Goal: Find specific page/section

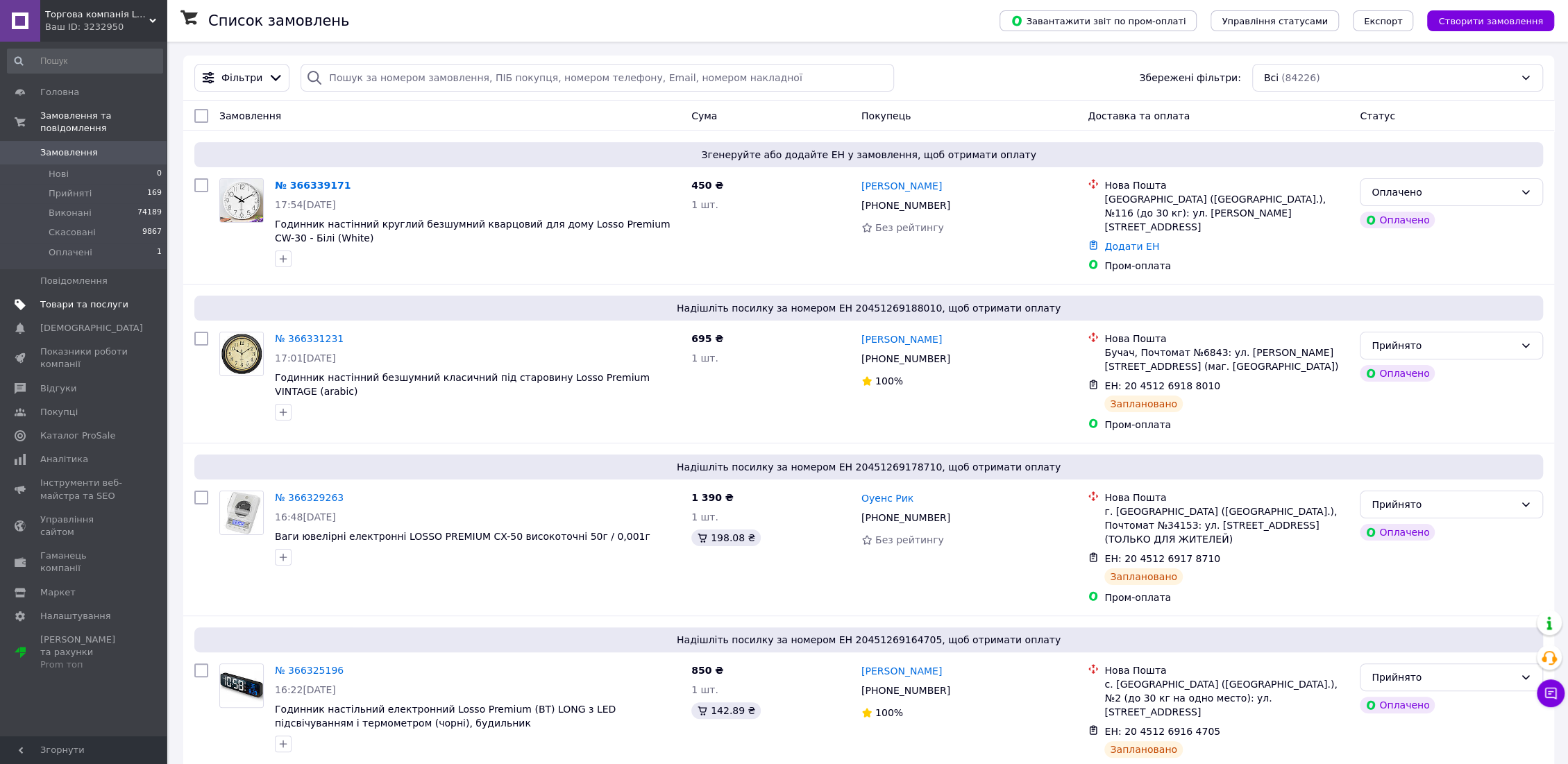
click at [80, 298] on span "Товари та послуги" at bounding box center [84, 304] width 88 height 13
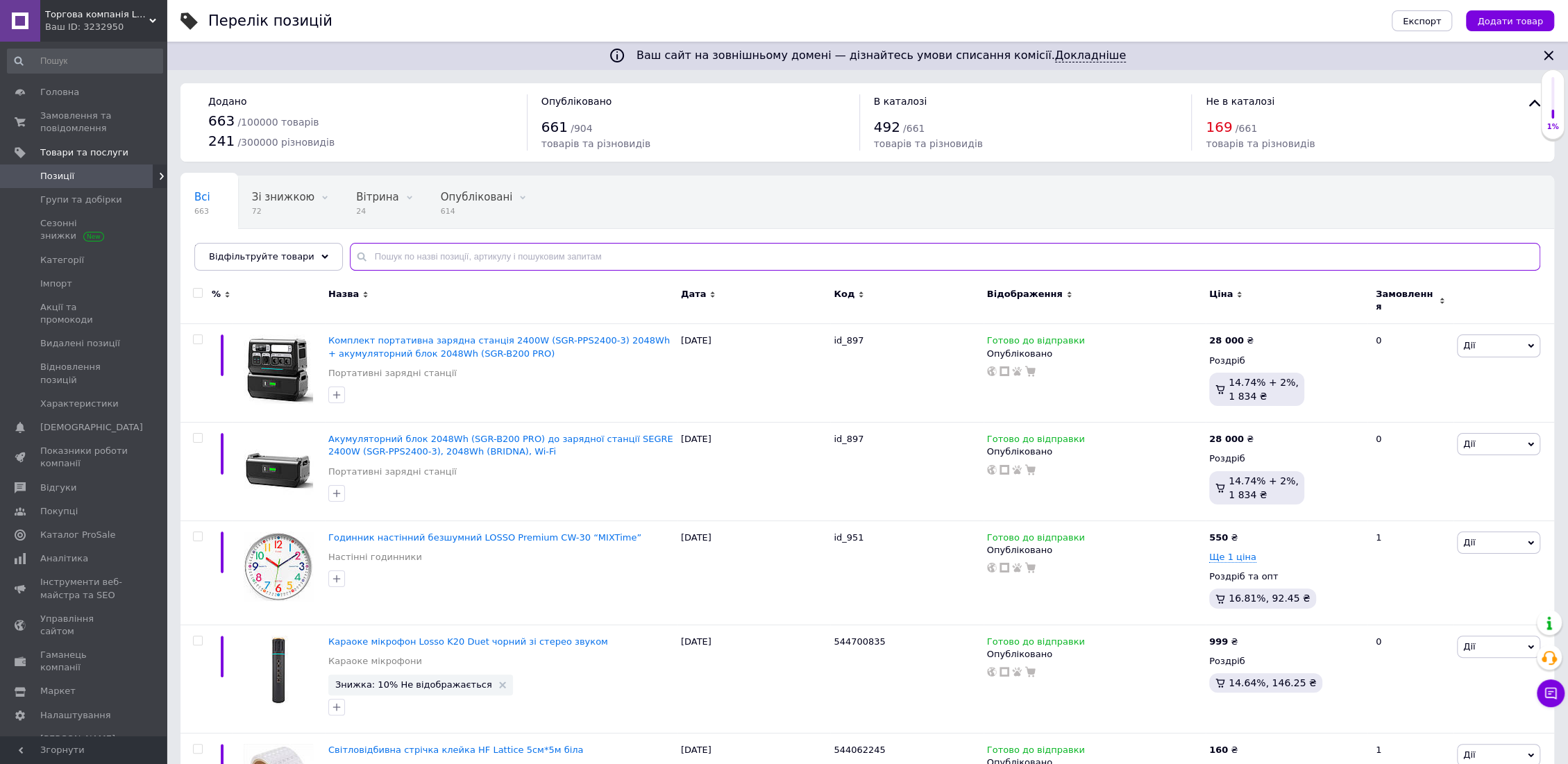
click at [378, 254] on input "text" at bounding box center [945, 257] width 1190 height 28
paste input "223061749)"
type input "223061749)"
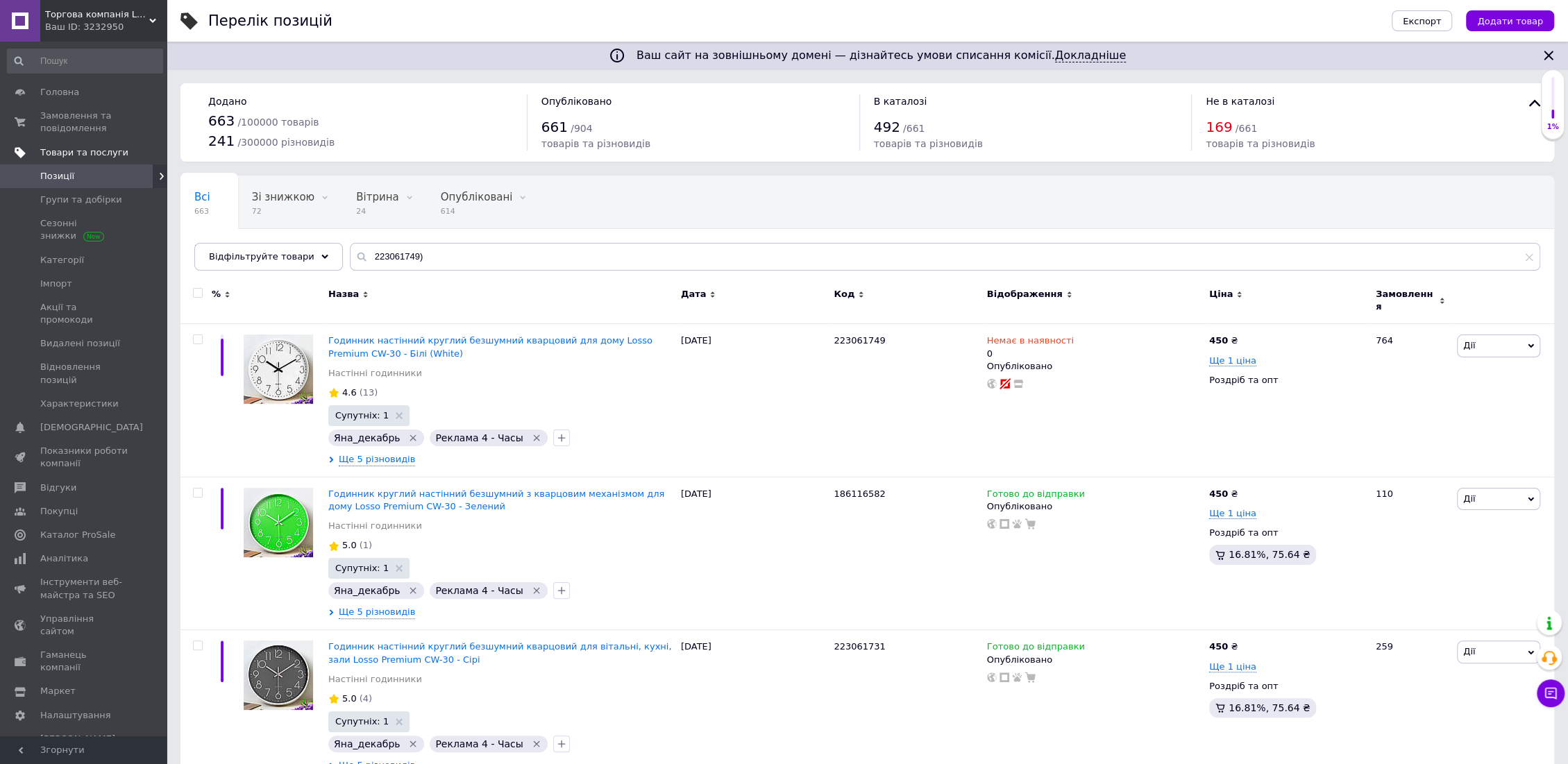
click at [83, 149] on span "Товари та послуги" at bounding box center [84, 153] width 88 height 13
